Goal: Task Accomplishment & Management: Manage account settings

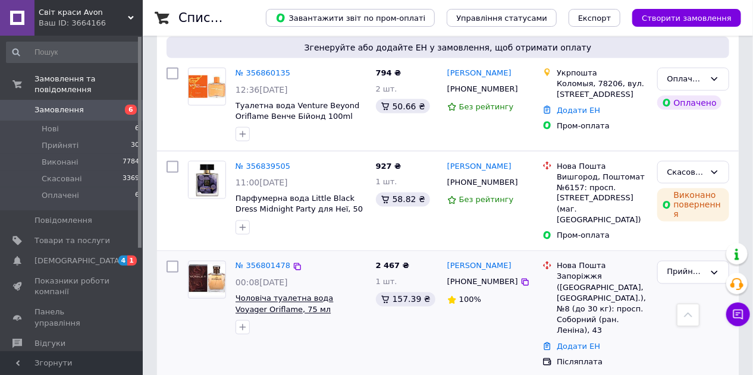
scroll to position [761, 0]
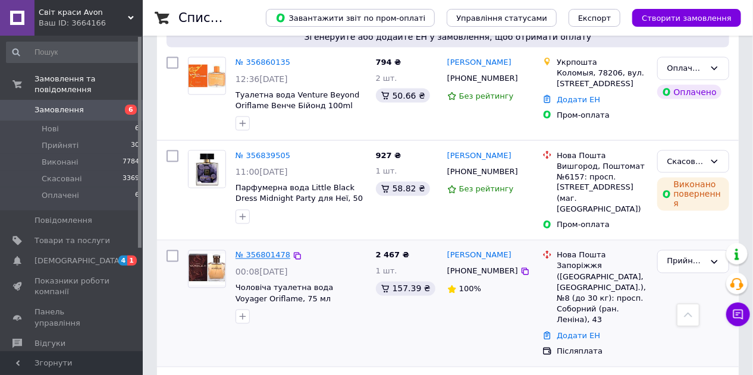
click at [254, 251] on link "№ 356801478" at bounding box center [262, 255] width 55 height 9
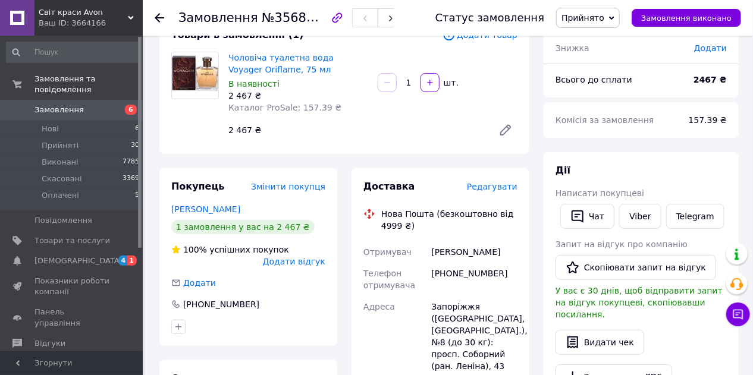
scroll to position [95, 0]
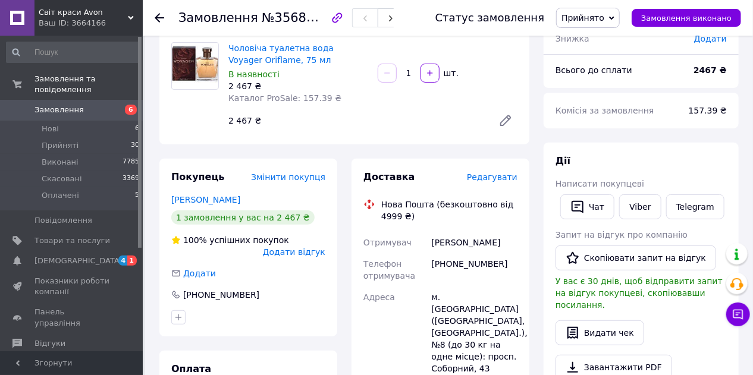
click at [508, 181] on span "Редагувати" at bounding box center [492, 177] width 51 height 10
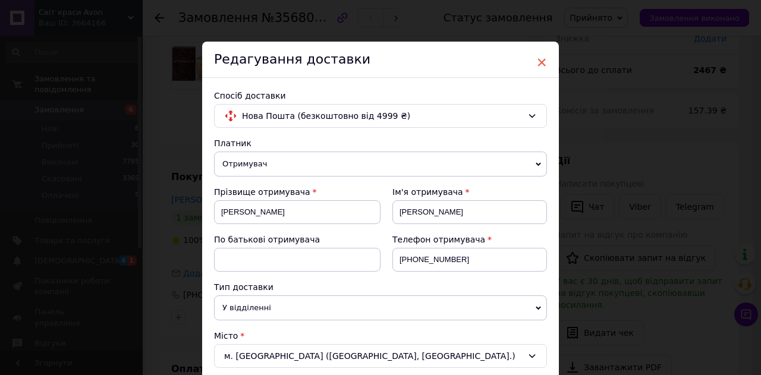
click at [537, 61] on span "×" at bounding box center [541, 62] width 11 height 20
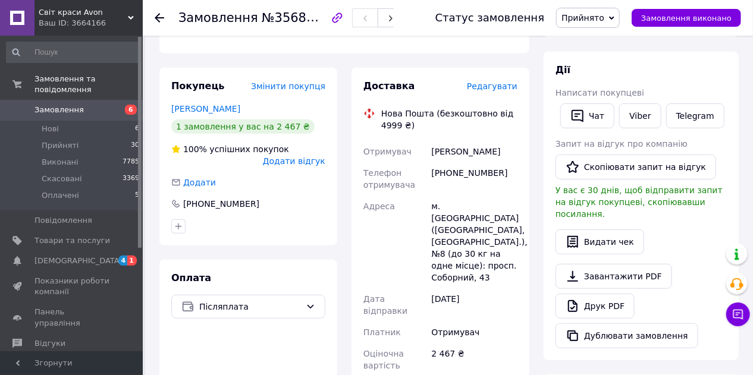
scroll to position [190, 0]
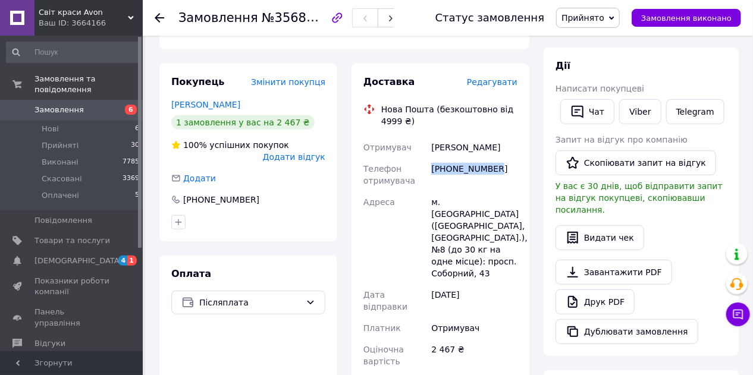
drag, startPoint x: 433, startPoint y: 169, endPoint x: 495, endPoint y: 172, distance: 61.9
click at [495, 172] on div "[PHONE_NUMBER]" at bounding box center [474, 174] width 91 height 33
copy div "[PHONE_NUMBER]"
drag, startPoint x: 434, startPoint y: 147, endPoint x: 496, endPoint y: 143, distance: 62.5
click at [496, 143] on div "[PERSON_NAME]" at bounding box center [474, 147] width 91 height 21
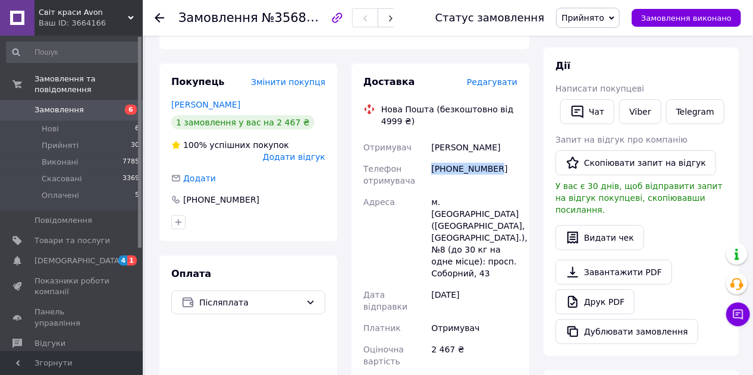
copy div "[PERSON_NAME]"
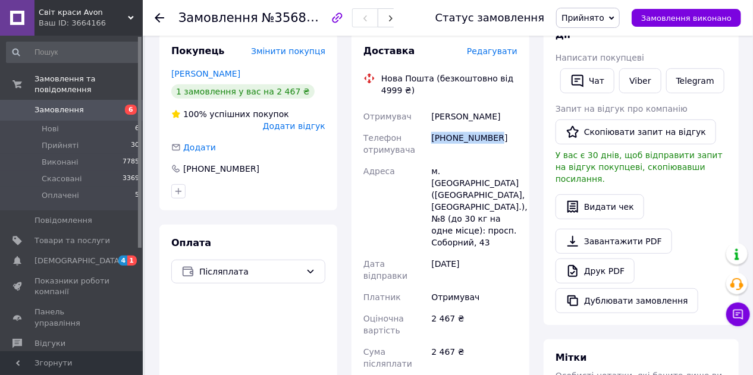
scroll to position [238, 0]
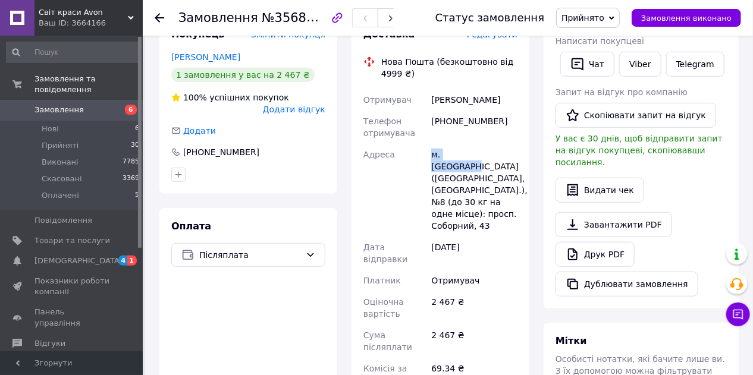
drag, startPoint x: 432, startPoint y: 156, endPoint x: 485, endPoint y: 159, distance: 53.0
click at [485, 159] on div "м. [GEOGRAPHIC_DATA] ([GEOGRAPHIC_DATA], [GEOGRAPHIC_DATA].), №8 (до 30 кг на о…" at bounding box center [474, 190] width 91 height 93
copy div "м. [GEOGRAPHIC_DATA]"
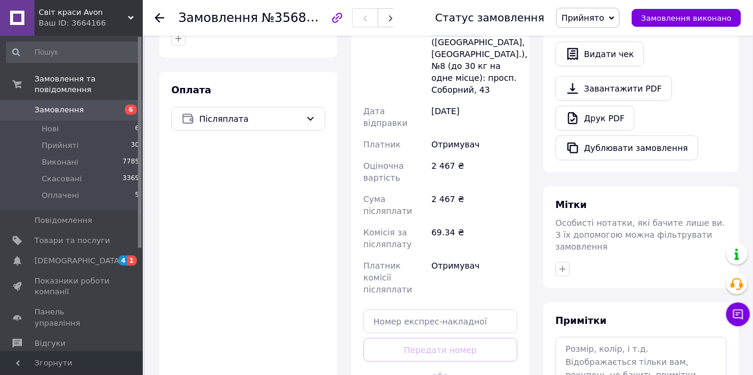
scroll to position [380, 0]
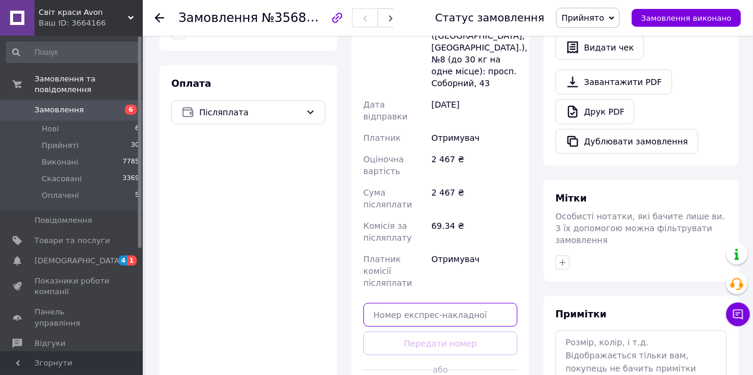
click at [465, 303] on input "text" at bounding box center [440, 315] width 154 height 24
paste input "20451225333846"
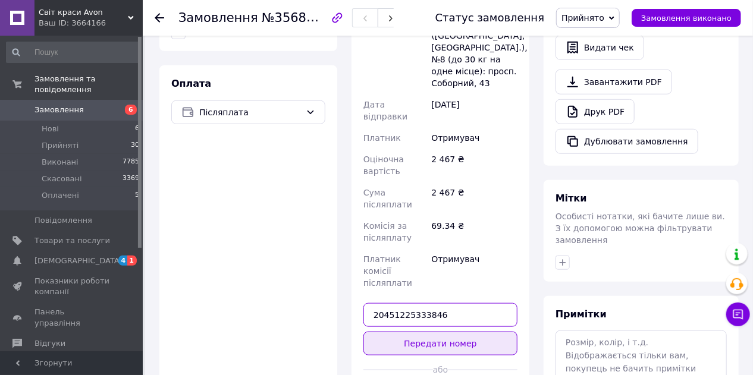
type input "20451225333846"
click at [464, 332] on button "Передати номер" at bounding box center [440, 344] width 154 height 24
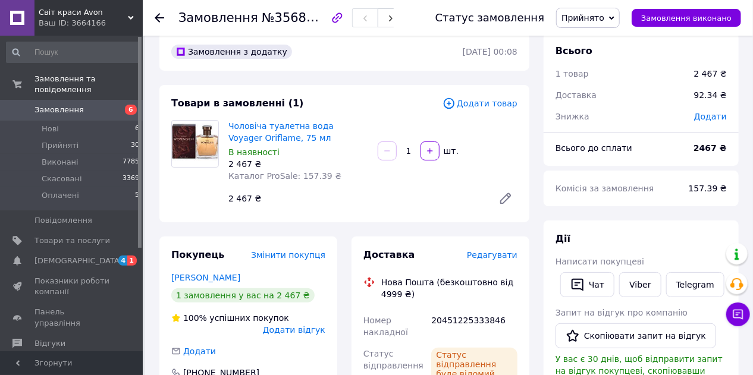
scroll to position [0, 0]
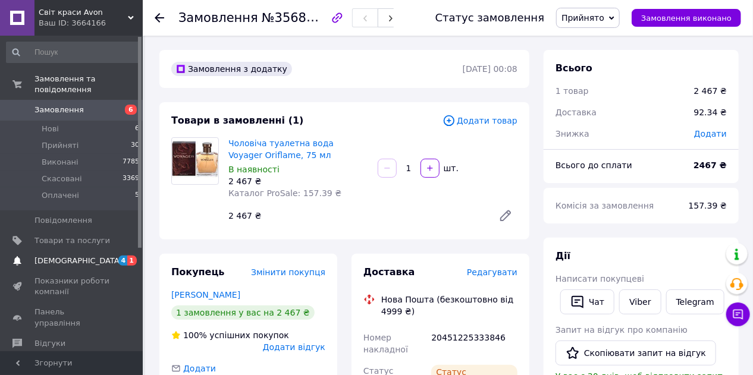
click at [73, 256] on span "[DEMOGRAPHIC_DATA]" at bounding box center [78, 261] width 88 height 11
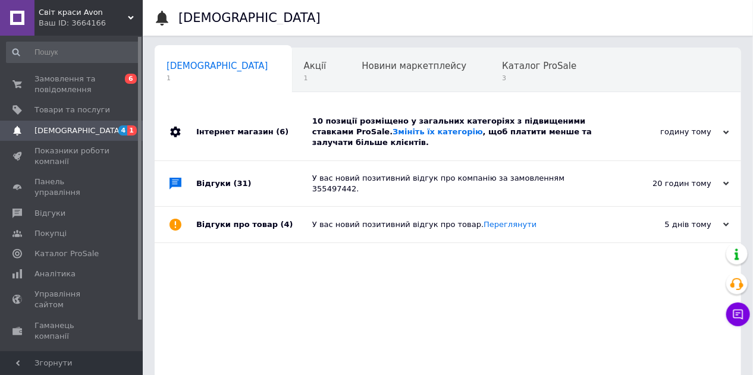
scroll to position [0, 2]
click at [549, 136] on div "10 позиції розміщено у загальних категоріях з підвищеними ставками ProSale. Змі…" at bounding box center [461, 132] width 298 height 33
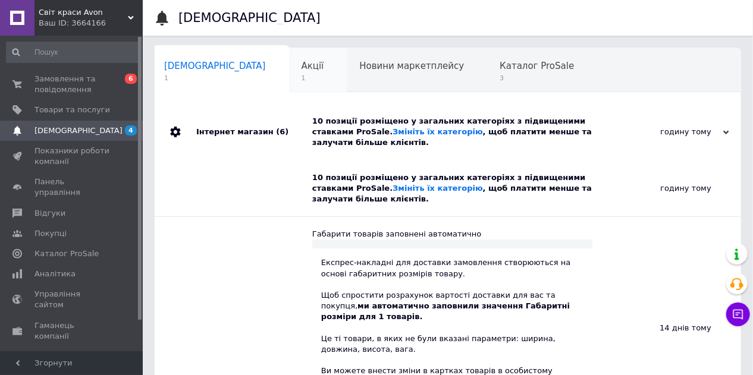
click at [290, 69] on div "Акції 1" at bounding box center [319, 70] width 58 height 45
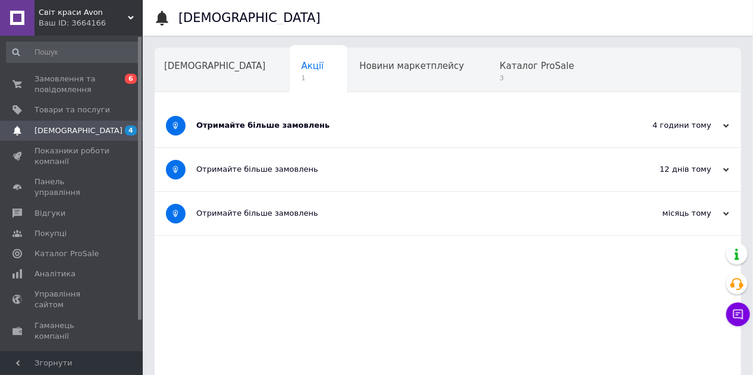
click at [270, 131] on div "Отримайте більше замовлень" at bounding box center [403, 125] width 414 height 43
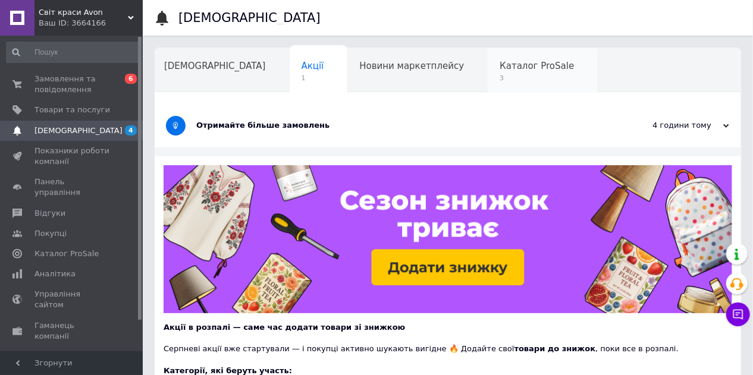
click at [499, 64] on span "Каталог ProSale" at bounding box center [536, 66] width 74 height 11
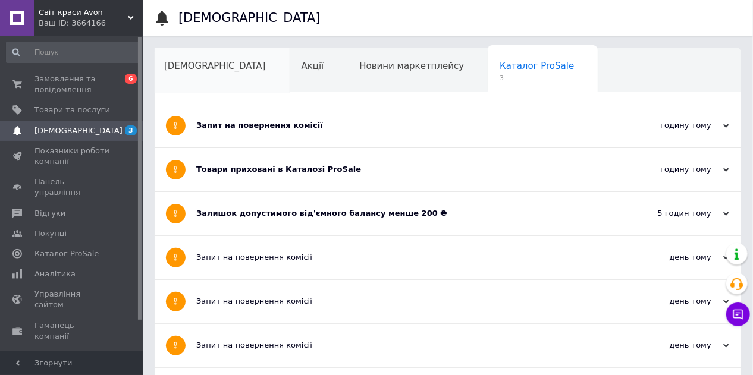
click at [199, 73] on div "[DEMOGRAPHIC_DATA]" at bounding box center [220, 70] width 137 height 45
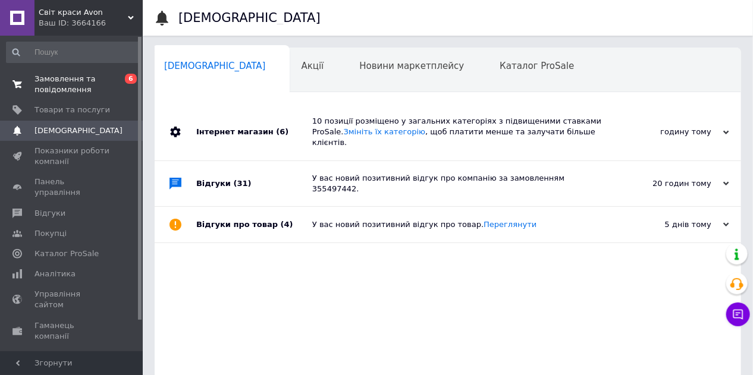
click at [69, 81] on span "Замовлення та повідомлення" at bounding box center [71, 84] width 75 height 21
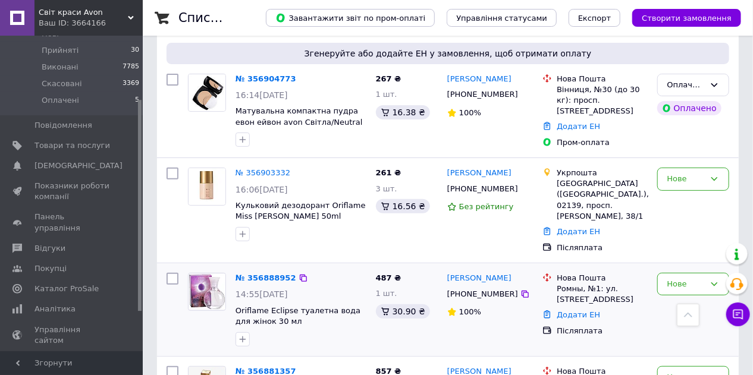
scroll to position [95, 0]
